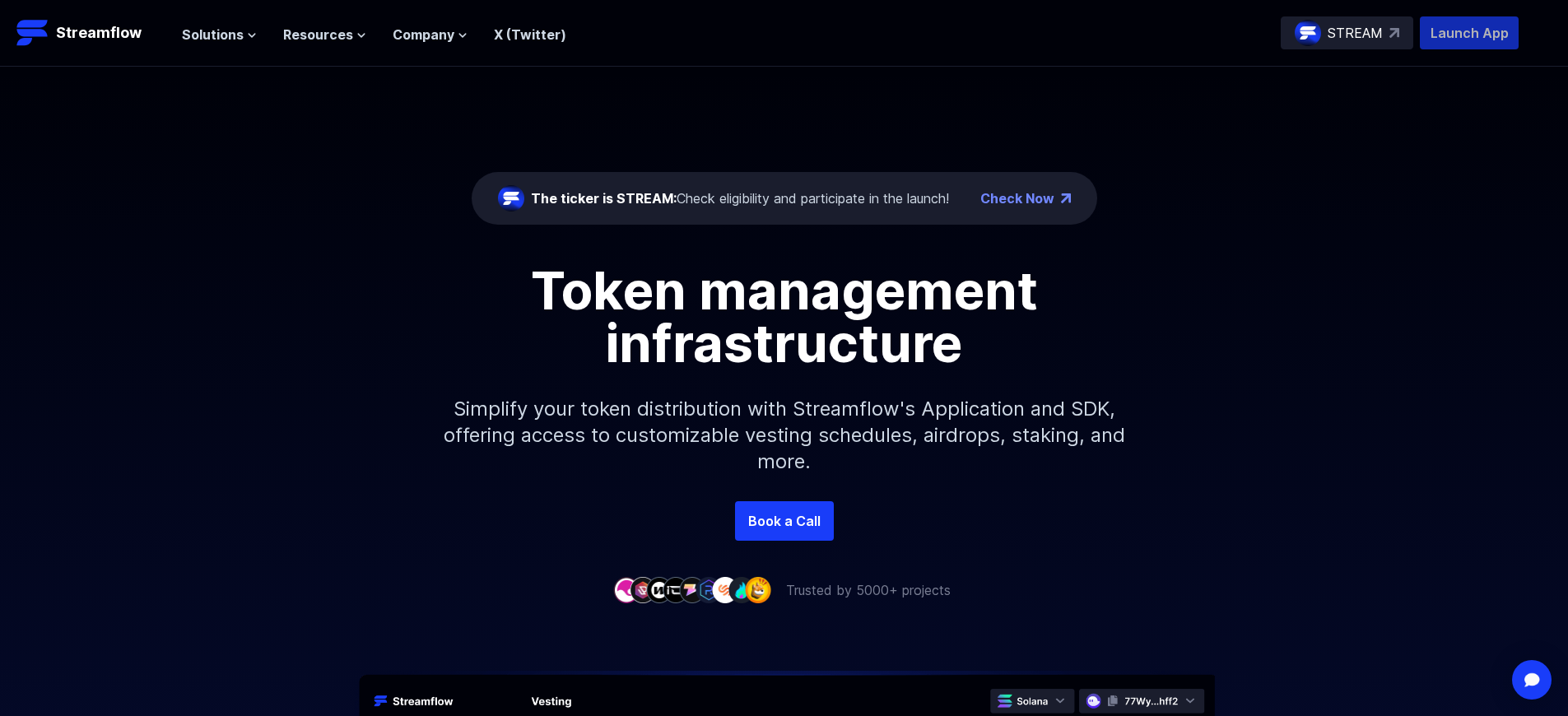
click at [1469, 33] on p "Launch App" at bounding box center [1469, 33] width 98 height 33
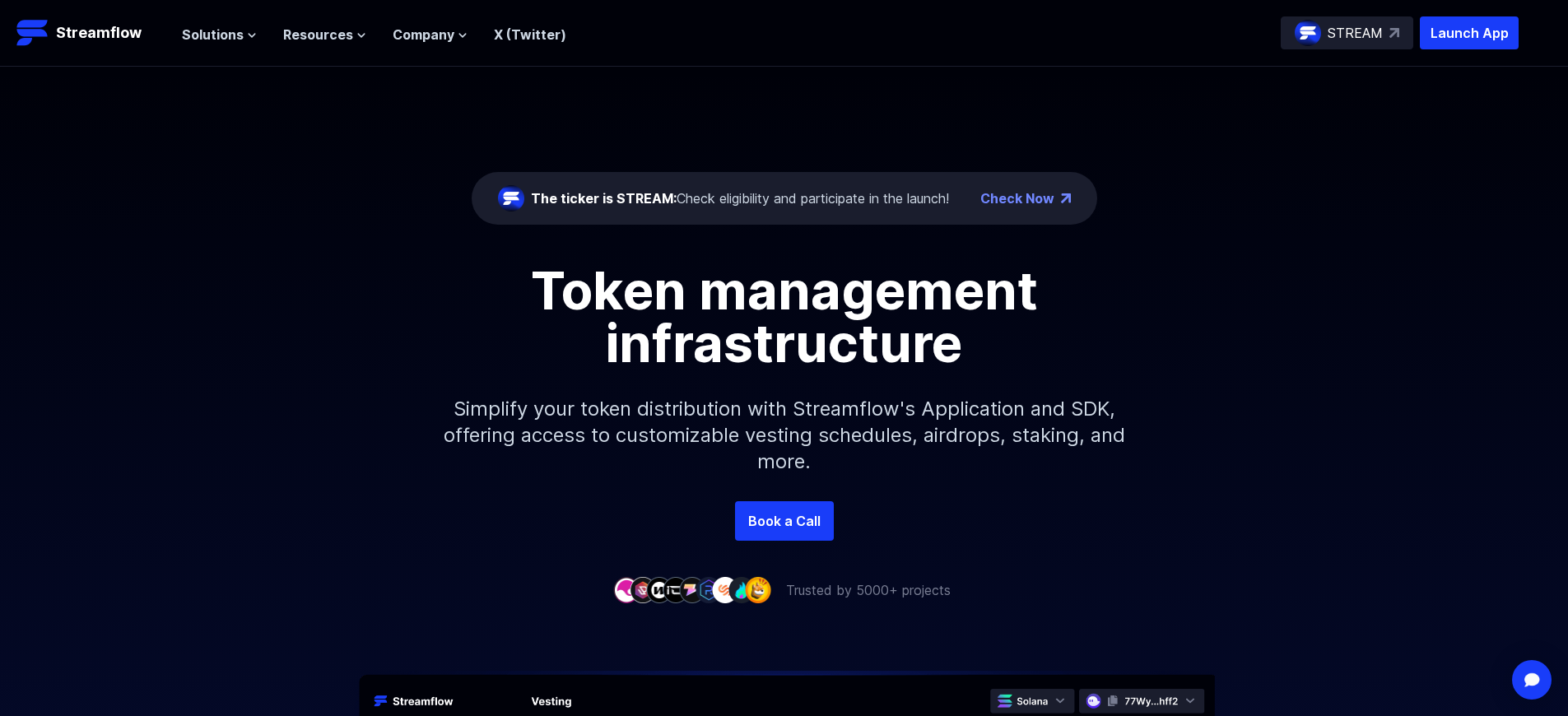
click at [1469, 33] on p "Launch App" at bounding box center [1469, 33] width 98 height 33
